Goal: Download file/media: Obtain resource

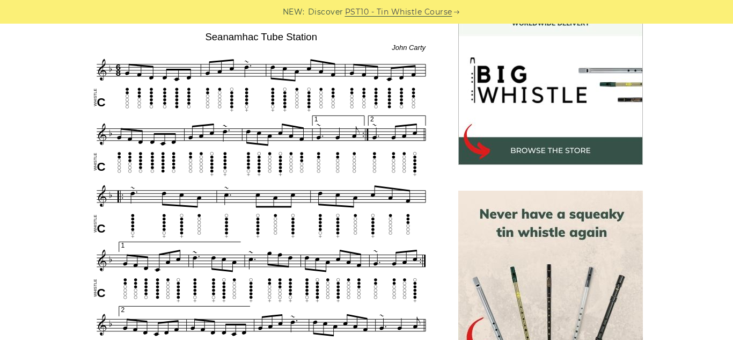
scroll to position [326, 0]
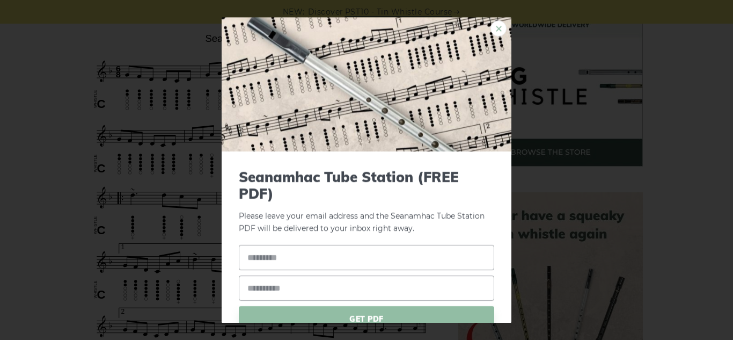
click at [500, 34] on link "×" at bounding box center [498, 28] width 16 height 16
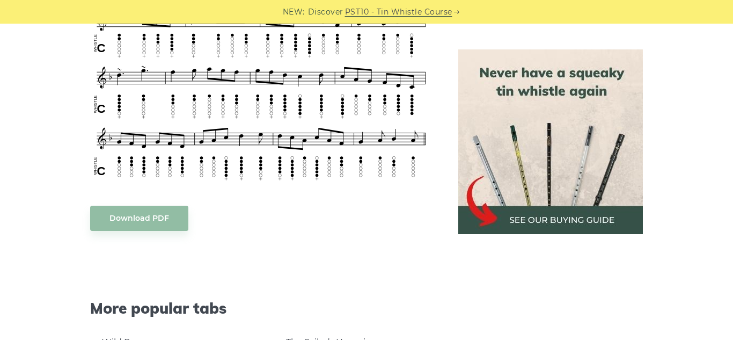
scroll to position [1088, 0]
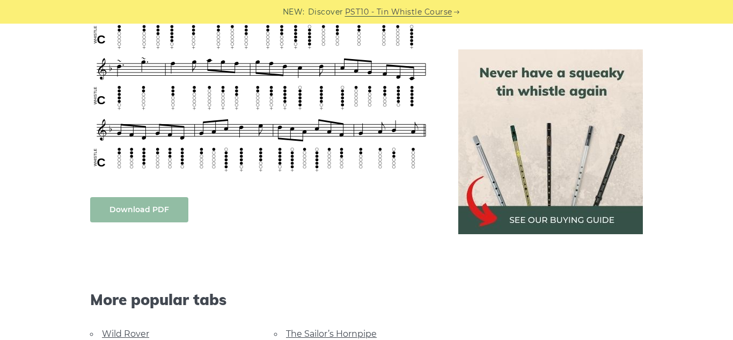
click at [136, 213] on body "NEW: Discover PST10 - Tin Whistle Course Lessons Fingering Charts Tabs & Notes …" at bounding box center [366, 57] width 733 height 2291
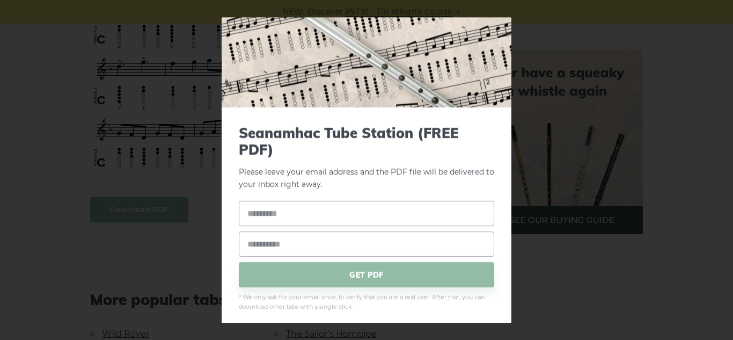
scroll to position [50, 0]
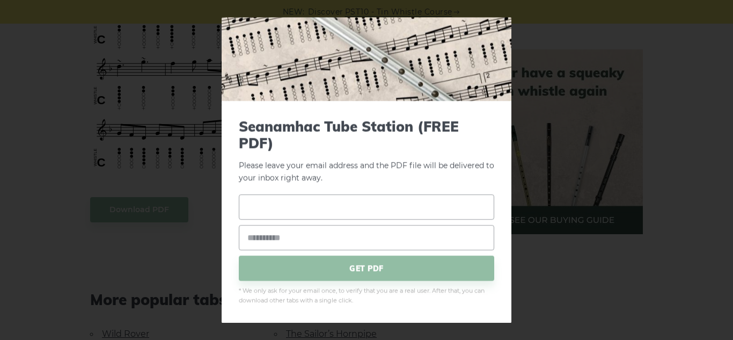
click at [366, 213] on input "text" at bounding box center [366, 207] width 255 height 25
type input "***"
click at [366, 238] on input "email" at bounding box center [366, 237] width 255 height 25
type input "**********"
click at [312, 261] on span "GET PDF" at bounding box center [366, 268] width 255 height 25
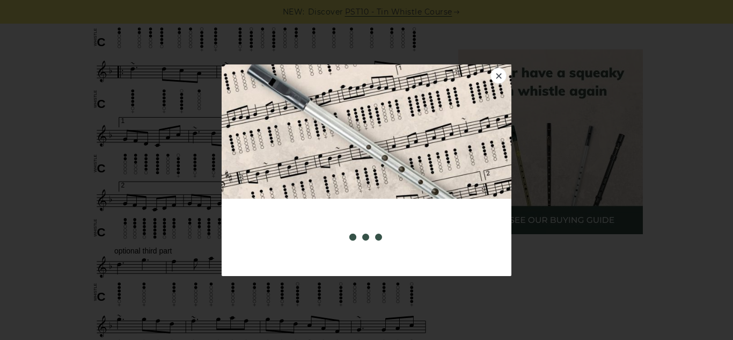
scroll to position [773, 0]
click at [500, 80] on link "×" at bounding box center [498, 76] width 16 height 16
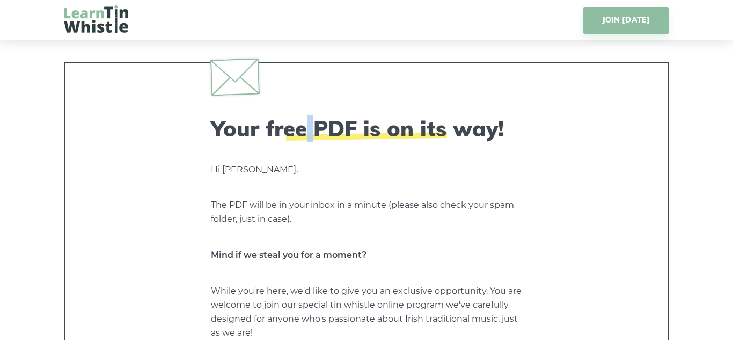
click at [226, 144] on div "Your free PDF is on its way! Hi [PERSON_NAME], The PDF will be in your inbox in…" at bounding box center [366, 245] width 311 height 260
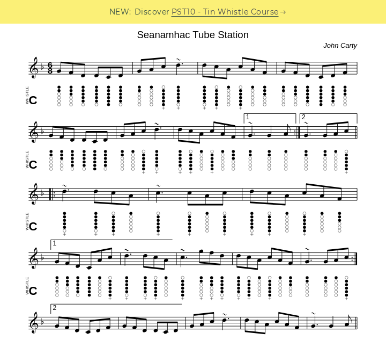
scroll to position [280, 0]
